Goal: Information Seeking & Learning: Learn about a topic

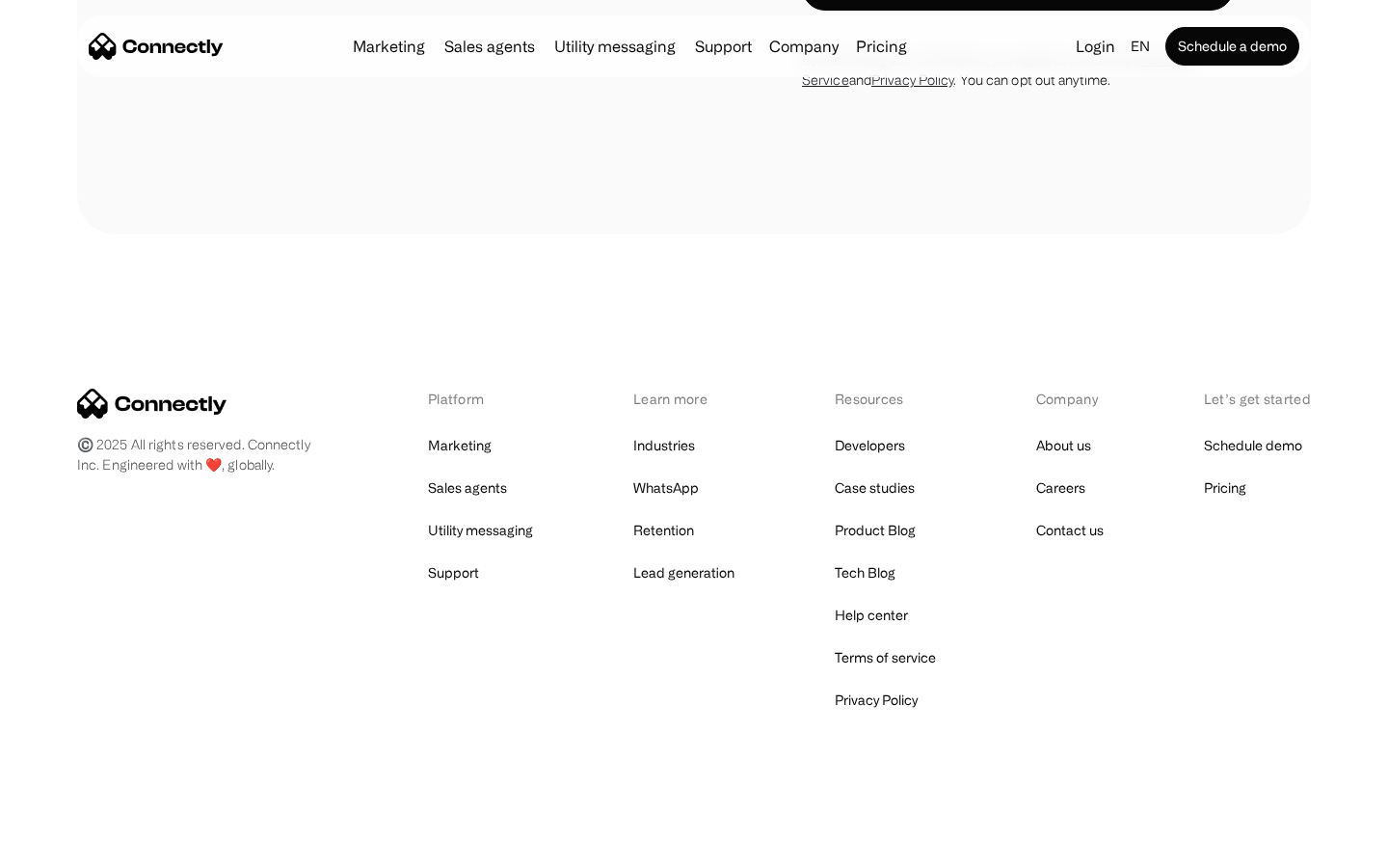
scroll to position [1306, 0]
